Goal: Task Accomplishment & Management: Manage account settings

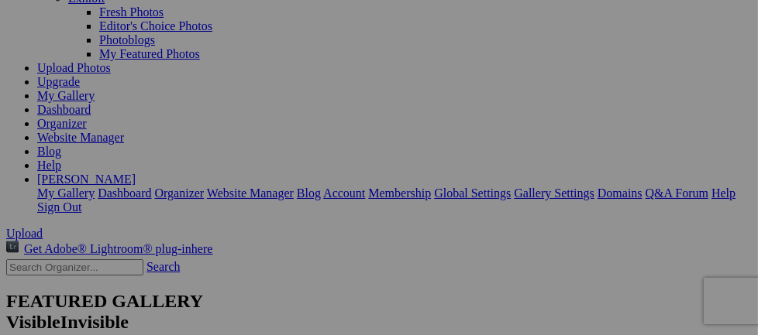
scroll to position [88, 0]
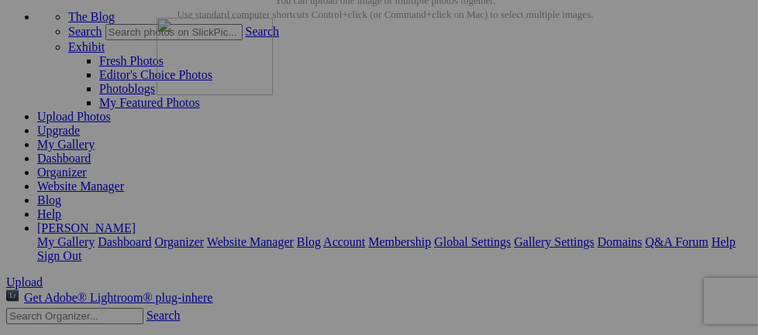
drag, startPoint x: 584, startPoint y: 174, endPoint x: 380, endPoint y: 153, distance: 205.6
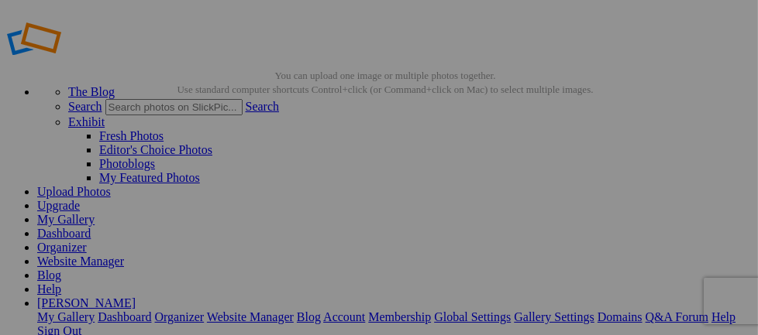
scroll to position [98, 0]
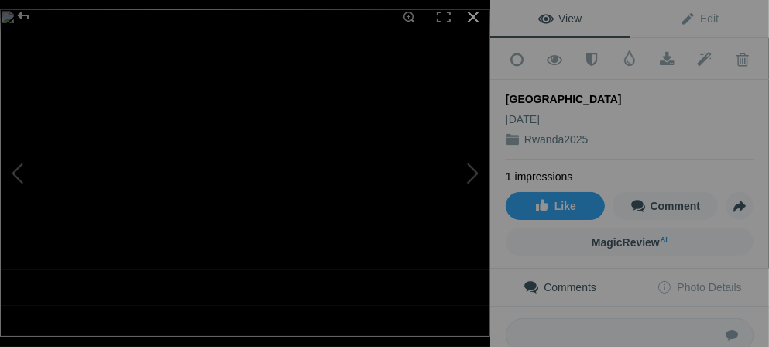
click at [483, 19] on div at bounding box center [473, 17] width 34 height 34
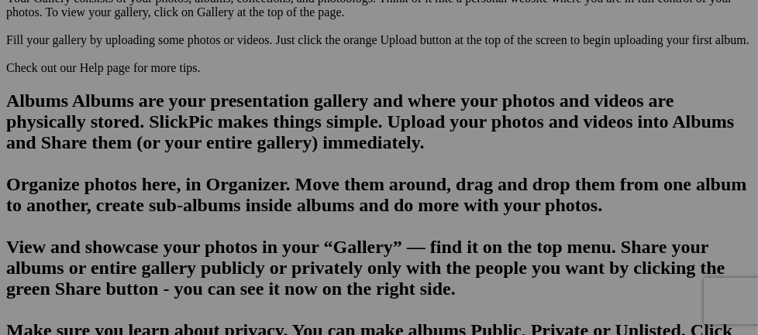
scroll to position [1059, 0]
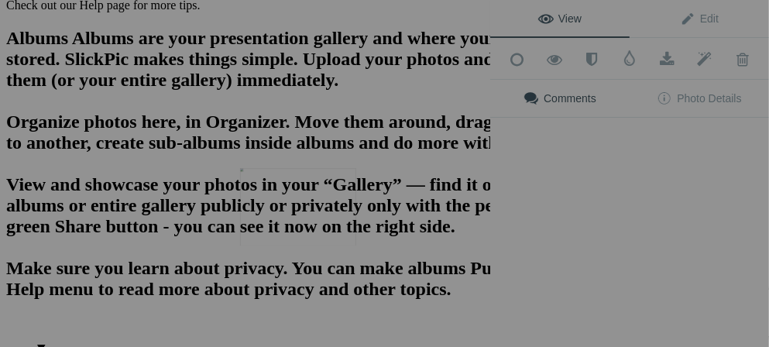
click at [303, 215] on img at bounding box center [298, 206] width 116 height 77
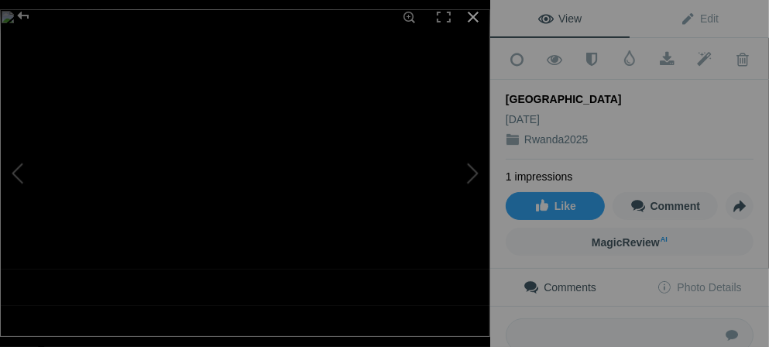
click at [476, 22] on div at bounding box center [473, 17] width 34 height 34
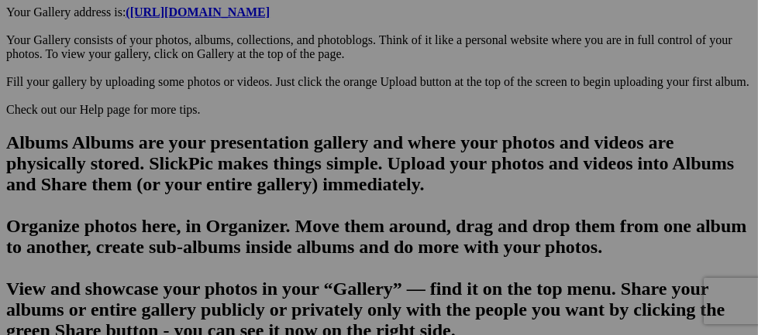
scroll to position [992, 0]
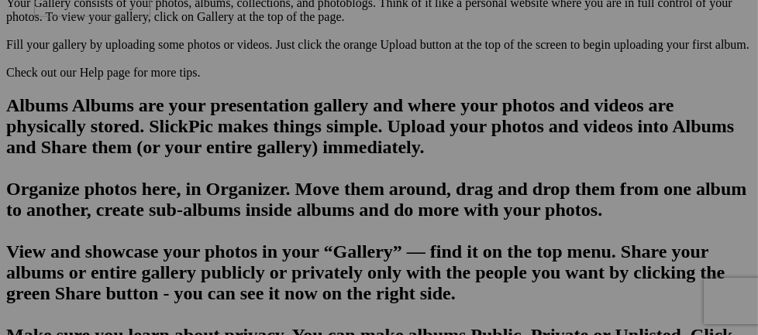
drag, startPoint x: 315, startPoint y: 285, endPoint x: 257, endPoint y: 74, distance: 219.3
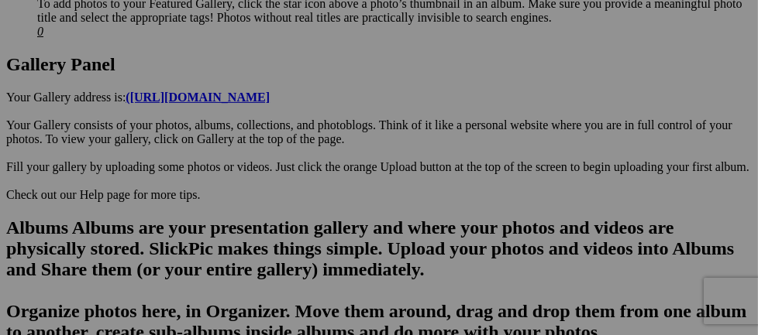
scroll to position [771, 0]
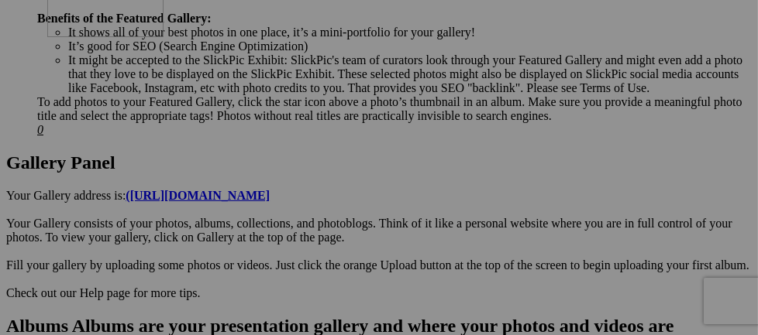
drag, startPoint x: 300, startPoint y: 301, endPoint x: 270, endPoint y: 95, distance: 208.2
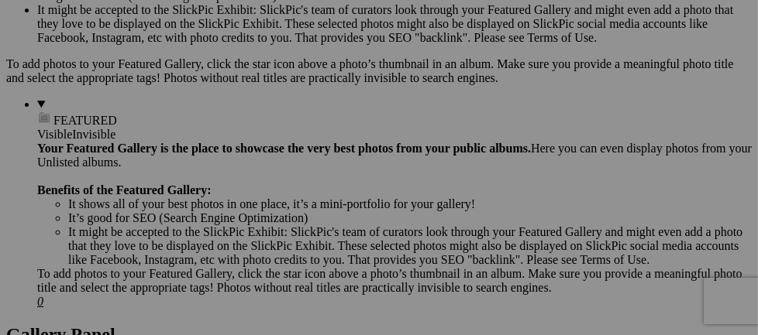
scroll to position [575, 0]
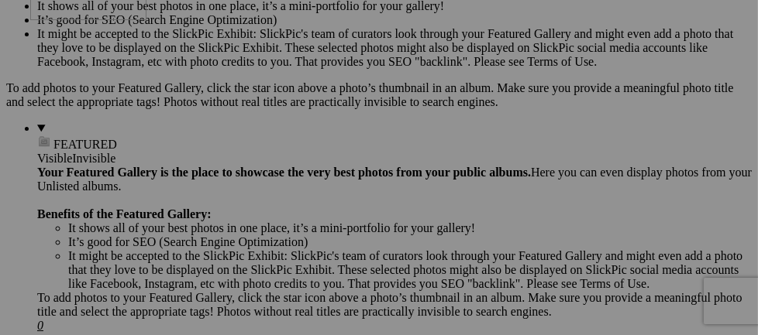
drag, startPoint x: 269, startPoint y: 300, endPoint x: 253, endPoint y: 77, distance: 222.9
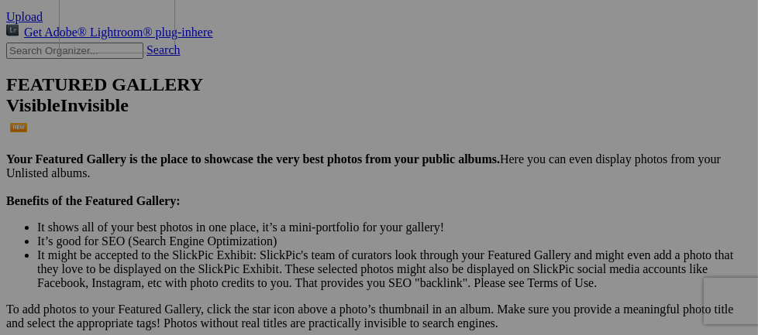
drag, startPoint x: 284, startPoint y: 307, endPoint x: 278, endPoint y: 95, distance: 212.3
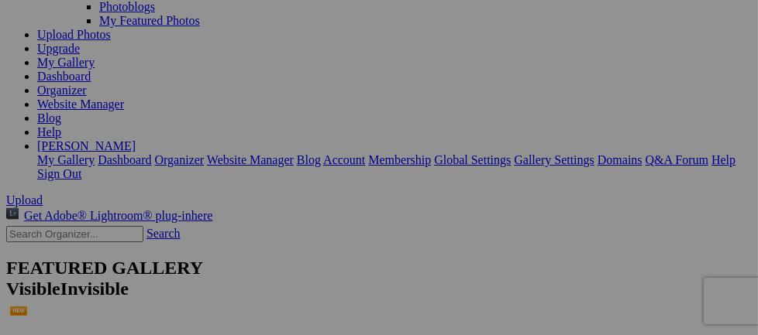
scroll to position [181, 0]
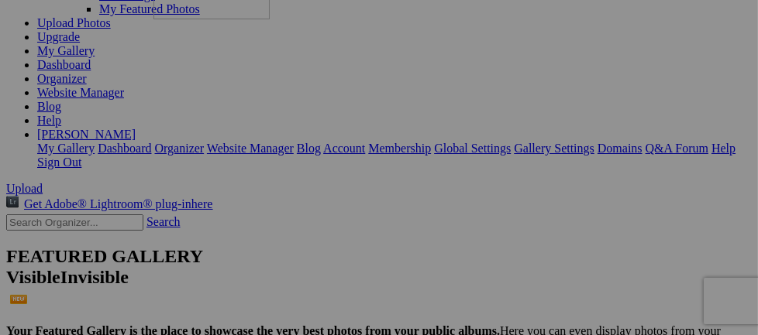
drag, startPoint x: 301, startPoint y: 294, endPoint x: 377, endPoint y: 77, distance: 230.1
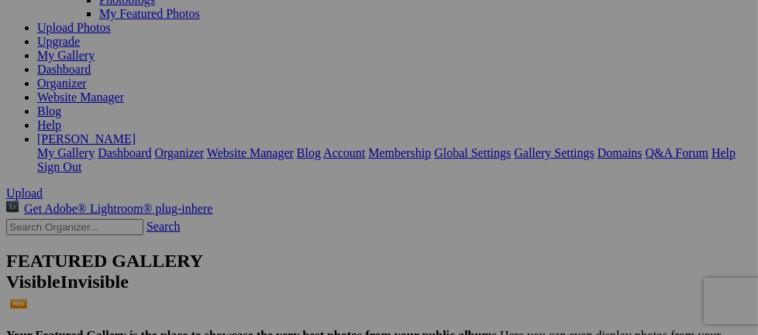
scroll to position [250, 0]
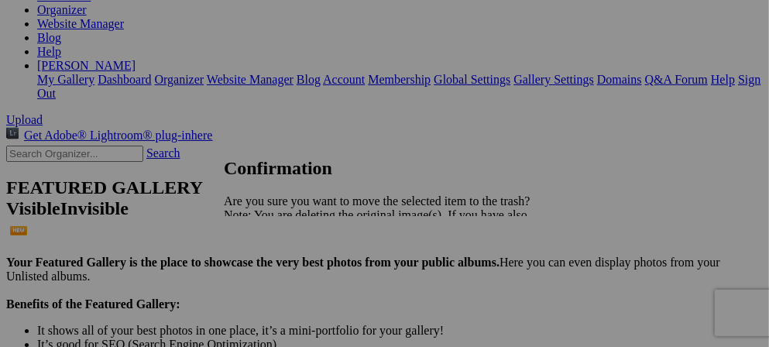
click at [276, 275] on span "Yes" at bounding box center [267, 269] width 18 height 13
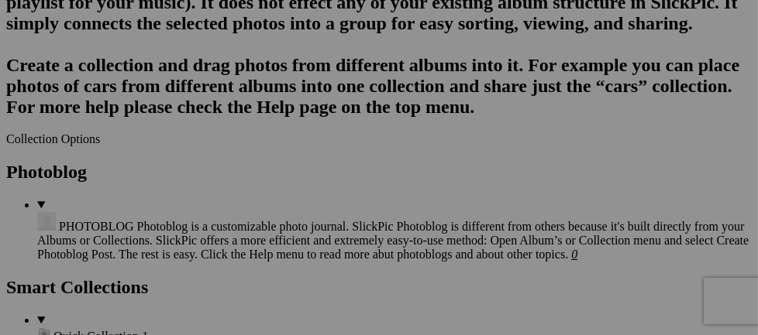
scroll to position [1783, 0]
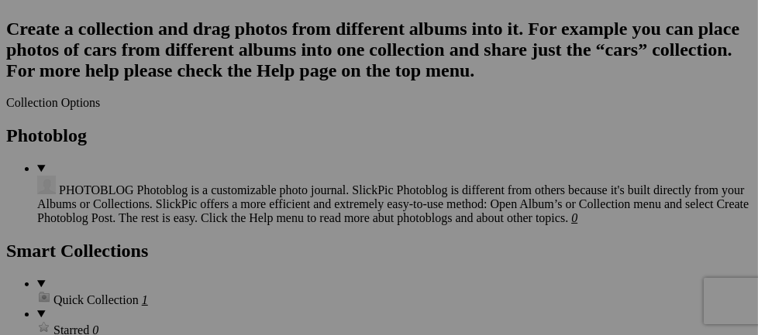
drag, startPoint x: 285, startPoint y: 311, endPoint x: 255, endPoint y: 26, distance: 285.9
drag, startPoint x: 435, startPoint y: 279, endPoint x: 394, endPoint y: 39, distance: 243.6
drag, startPoint x: 585, startPoint y: 295, endPoint x: 533, endPoint y: 43, distance: 257.8
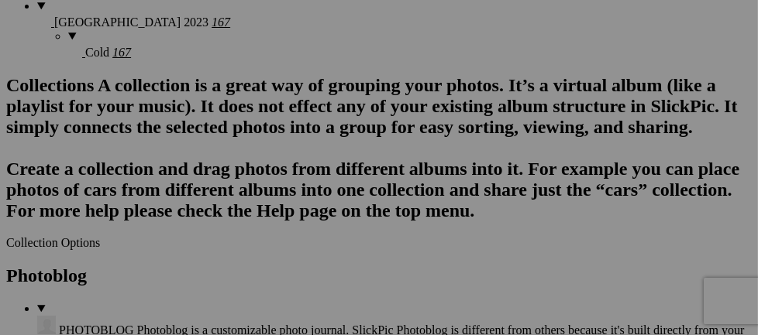
scroll to position [1628, 0]
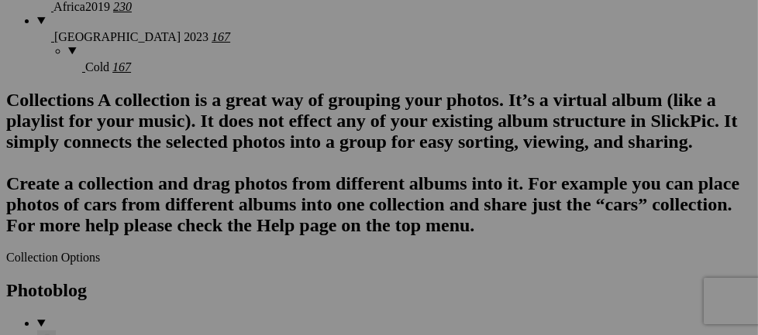
drag, startPoint x: 316, startPoint y: 230, endPoint x: 255, endPoint y: 29, distance: 209.8
drag, startPoint x: 431, startPoint y: 257, endPoint x: 374, endPoint y: 35, distance: 229.6
drag, startPoint x: 621, startPoint y: 239, endPoint x: 571, endPoint y: 52, distance: 193.9
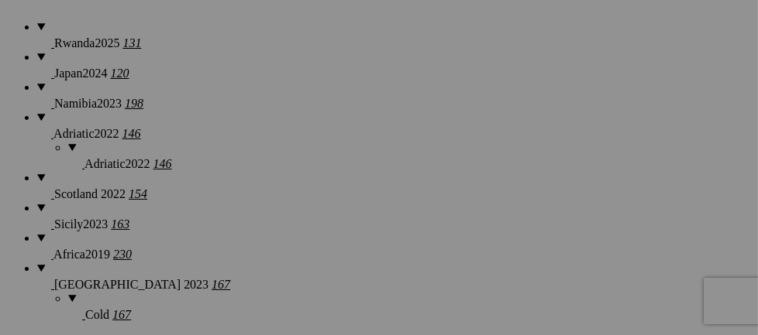
scroll to position [1380, 0]
drag, startPoint x: 274, startPoint y: 299, endPoint x: 242, endPoint y: 44, distance: 256.9
drag, startPoint x: 409, startPoint y: 280, endPoint x: 374, endPoint y: 39, distance: 244.2
drag, startPoint x: 560, startPoint y: 285, endPoint x: 525, endPoint y: 53, distance: 235.0
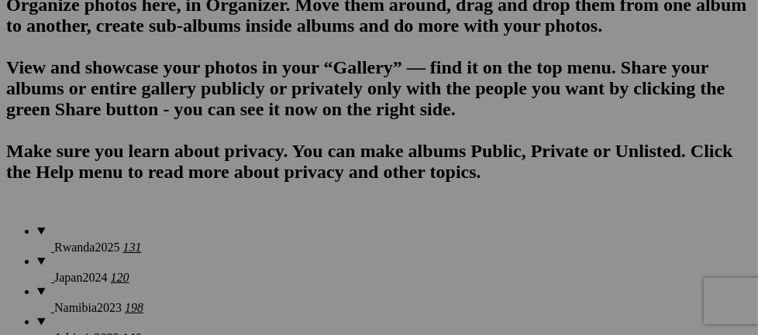
scroll to position [1164, 0]
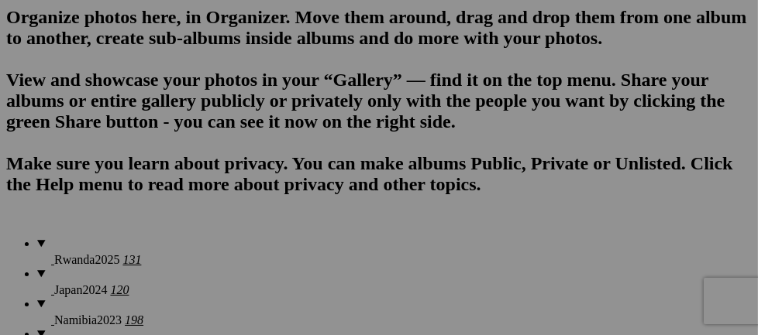
drag, startPoint x: 255, startPoint y: 327, endPoint x: 234, endPoint y: 56, distance: 271.9
drag, startPoint x: 403, startPoint y: 312, endPoint x: 401, endPoint y: 85, distance: 227.0
drag, startPoint x: 596, startPoint y: 308, endPoint x: 537, endPoint y: 95, distance: 221.8
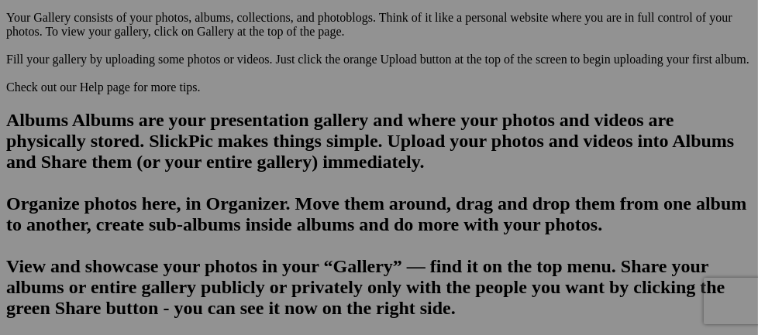
scroll to position [946, 0]
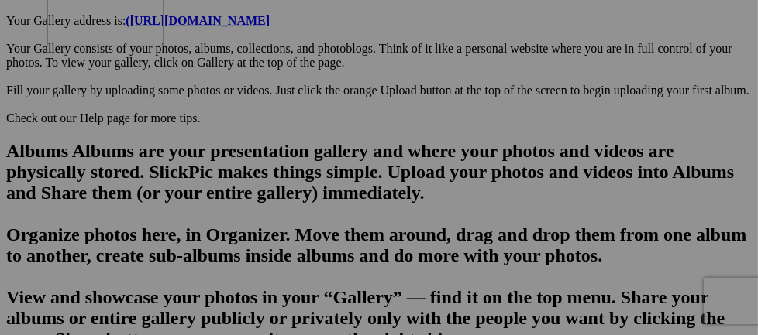
drag, startPoint x: 298, startPoint y: 311, endPoint x: 266, endPoint y: 94, distance: 219.3
drag, startPoint x: 457, startPoint y: 311, endPoint x: 409, endPoint y: 99, distance: 217.6
drag, startPoint x: 583, startPoint y: 321, endPoint x: 552, endPoint y: 110, distance: 213.9
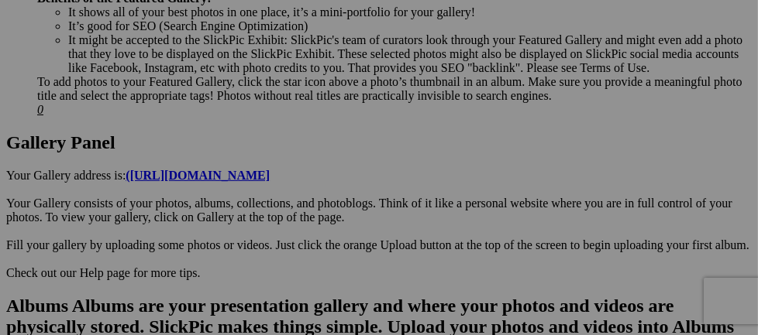
scroll to position [760, 0]
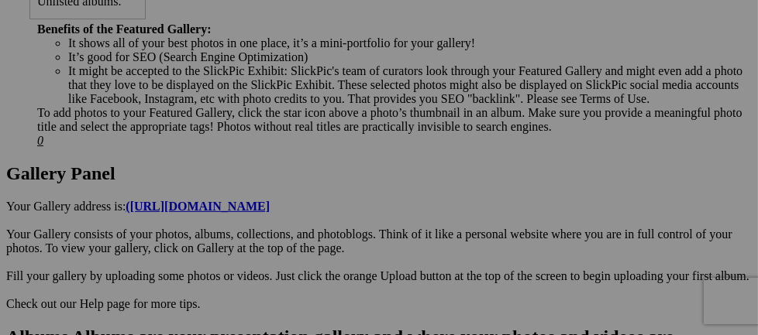
drag, startPoint x: 280, startPoint y: 319, endPoint x: 253, endPoint y: 76, distance: 244.8
drag, startPoint x: 404, startPoint y: 300, endPoint x: 384, endPoint y: 69, distance: 231.7
drag, startPoint x: 592, startPoint y: 311, endPoint x: 544, endPoint y: 81, distance: 235.0
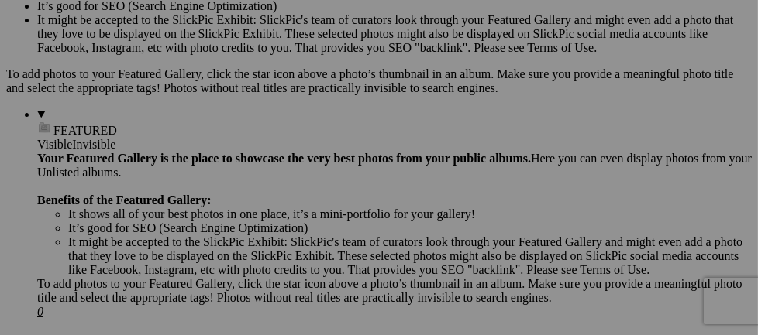
scroll to position [575, 0]
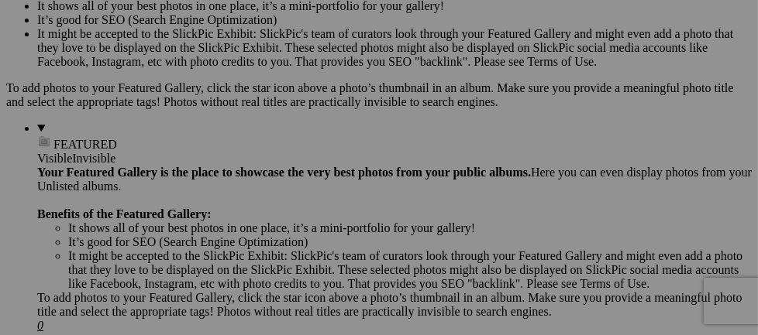
drag, startPoint x: 290, startPoint y: 311, endPoint x: 266, endPoint y: 84, distance: 228.2
drag, startPoint x: 436, startPoint y: 330, endPoint x: 405, endPoint y: 84, distance: 247.5
drag, startPoint x: 610, startPoint y: 310, endPoint x: 546, endPoint y: 83, distance: 235.7
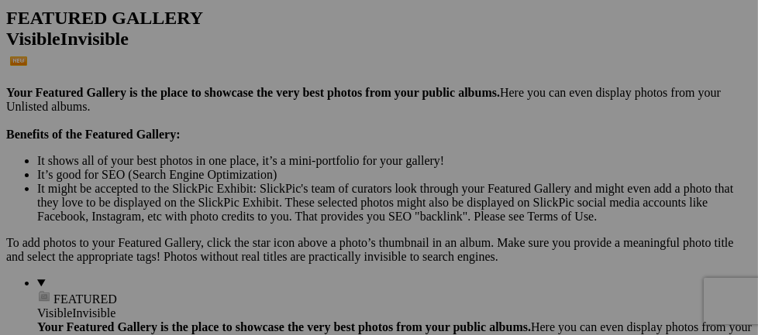
scroll to position [389, 0]
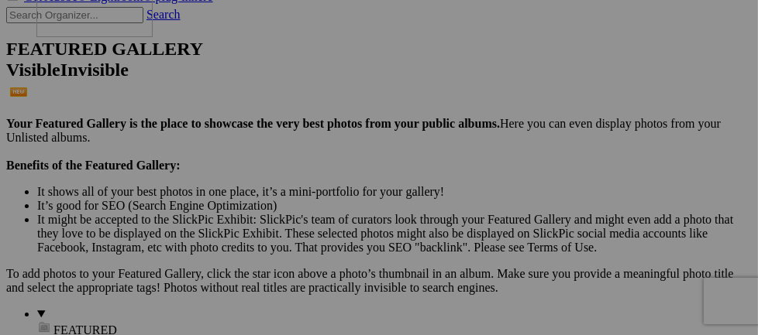
drag, startPoint x: 285, startPoint y: 314, endPoint x: 256, endPoint y: 109, distance: 206.6
drag, startPoint x: 431, startPoint y: 287, endPoint x: 404, endPoint y: 77, distance: 211.7
drag, startPoint x: 583, startPoint y: 286, endPoint x: 543, endPoint y: 64, distance: 225.8
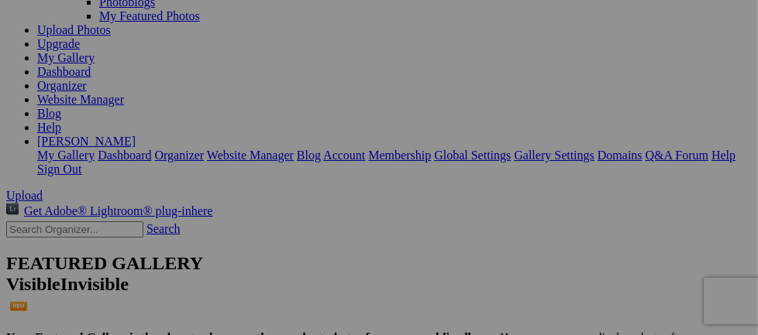
scroll to position [161, 0]
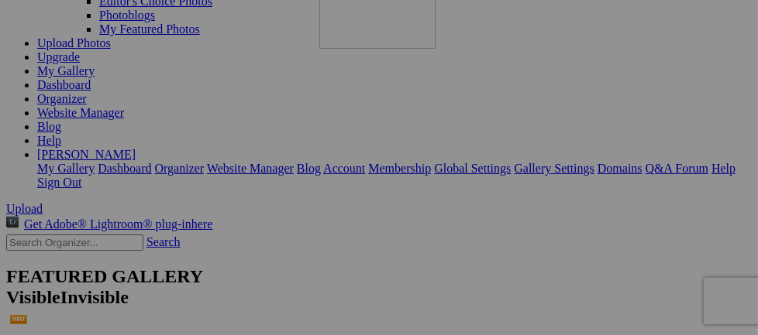
drag, startPoint x: 303, startPoint y: 317, endPoint x: 541, endPoint y: 112, distance: 314.2
drag, startPoint x: 300, startPoint y: 306, endPoint x: 538, endPoint y: 273, distance: 240.0
drag, startPoint x: 462, startPoint y: 307, endPoint x: 552, endPoint y: 286, distance: 91.5
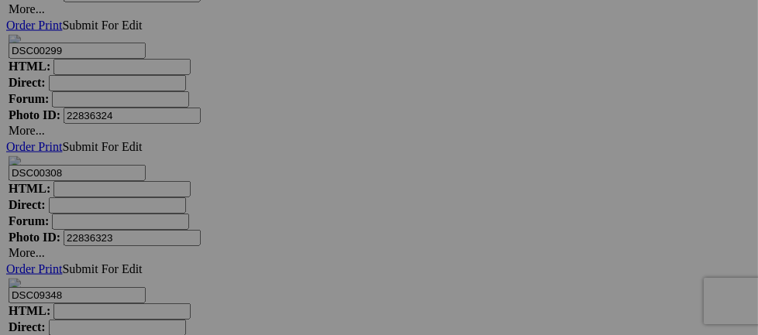
scroll to position [8532, 0]
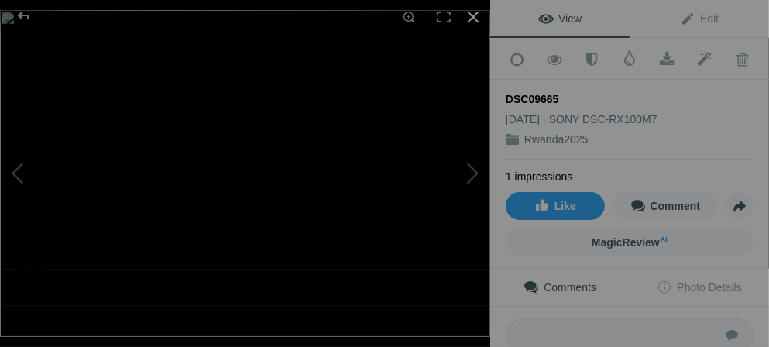
click at [472, 16] on div at bounding box center [473, 17] width 34 height 34
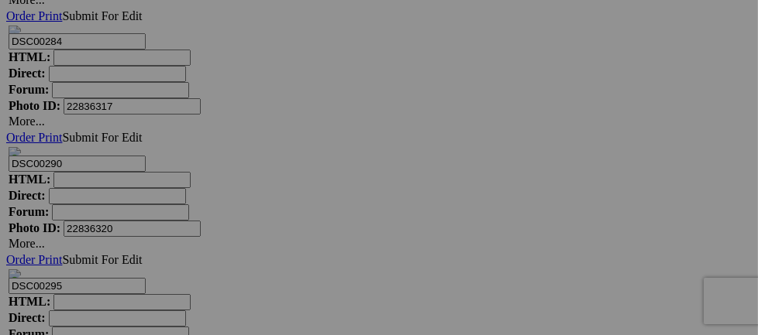
scroll to position [8150, 0]
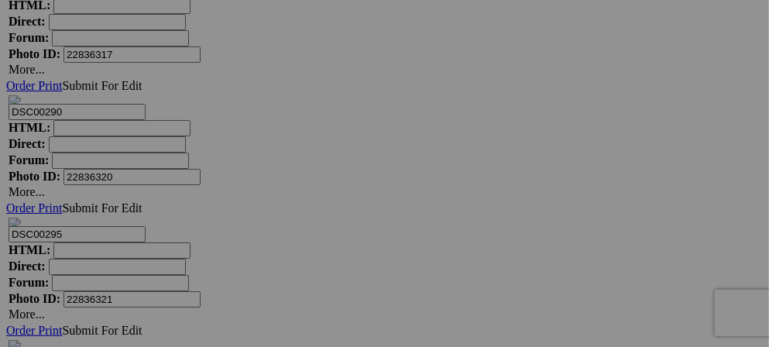
click at [0, 0] on div "View Edit Add to Quick Collection Remove from Quick Collection Hide from Public…" at bounding box center [0, 0] width 0 height 0
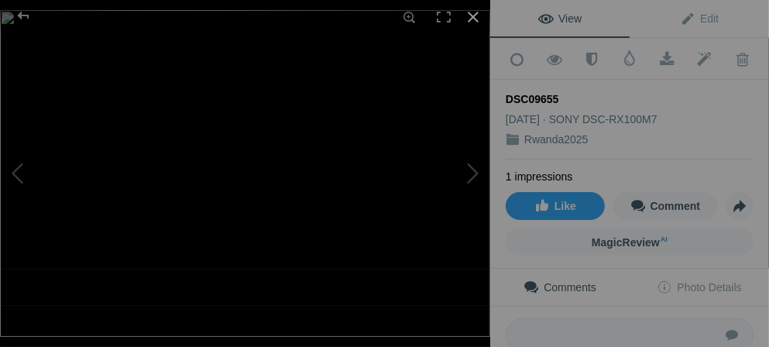
click at [475, 19] on div at bounding box center [473, 17] width 34 height 34
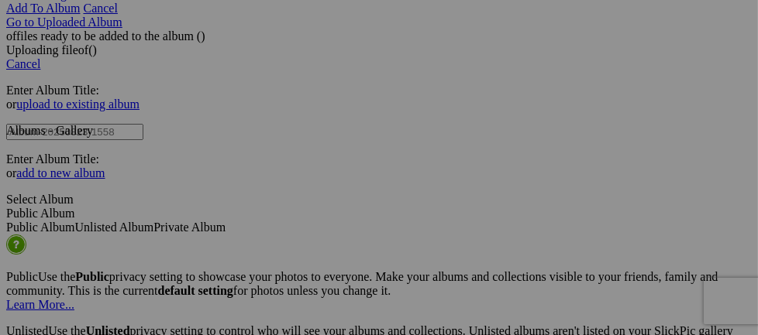
scroll to position [3219, 0]
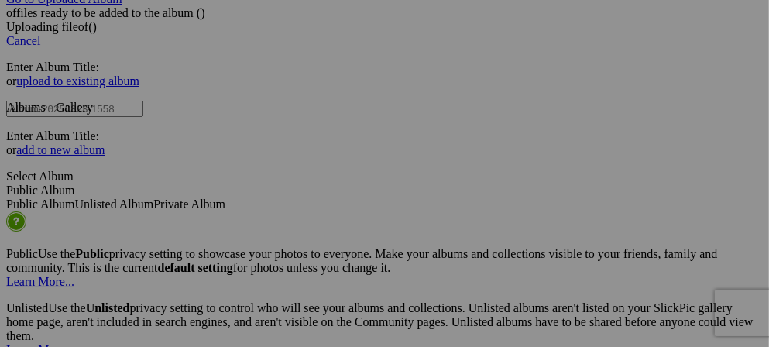
click at [0, 0] on div "View Edit Add to Quick Collection Remove from Quick Collection Hide from Public…" at bounding box center [0, 0] width 0 height 0
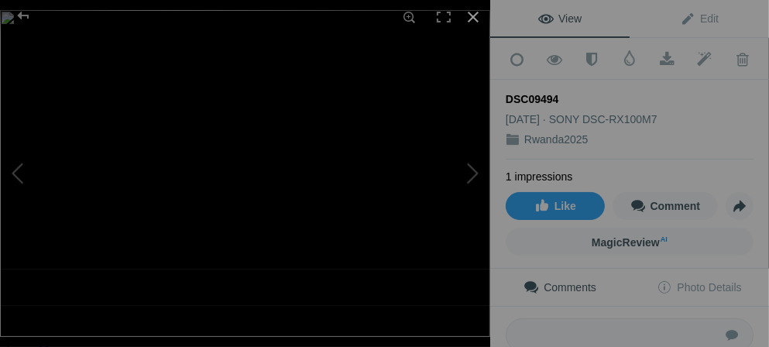
click at [479, 21] on div at bounding box center [473, 17] width 34 height 34
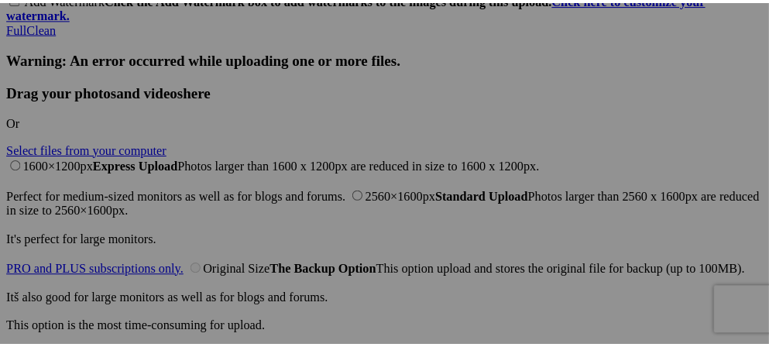
scroll to position [3789, 0]
